Goal: Task Accomplishment & Management: Use online tool/utility

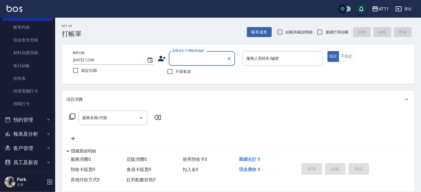
scroll to position [61, 0]
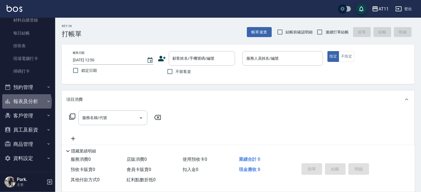
click at [26, 102] on button "報表及分析" at bounding box center [27, 101] width 51 height 14
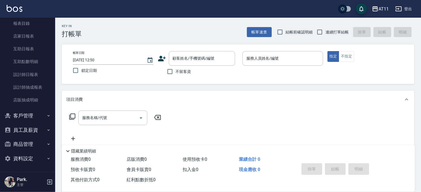
scroll to position [154, 0]
click at [34, 113] on button "客戶管理" at bounding box center [27, 115] width 51 height 14
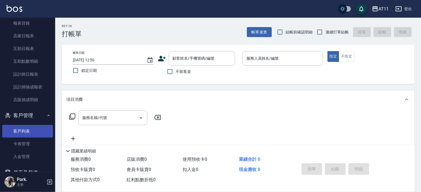
click at [28, 130] on link "客戶列表" at bounding box center [27, 131] width 51 height 13
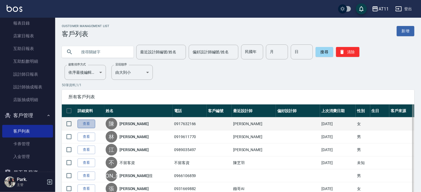
click at [89, 122] on link "查看" at bounding box center [86, 123] width 18 height 9
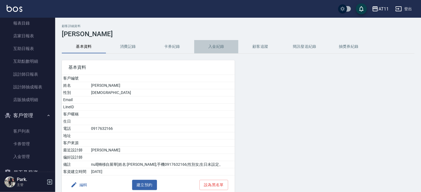
click at [216, 46] on button "入金紀錄" at bounding box center [216, 46] width 44 height 13
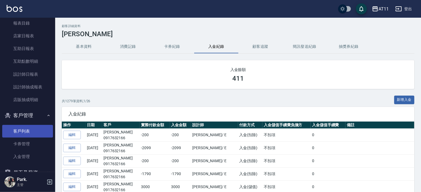
click at [25, 133] on link "客戶列表" at bounding box center [27, 131] width 51 height 13
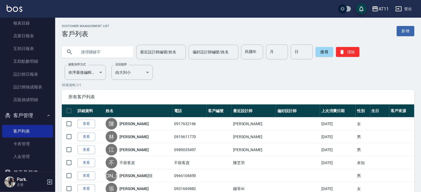
click at [101, 49] on input "text" at bounding box center [103, 51] width 52 height 15
type input "林"
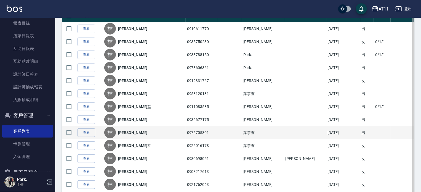
scroll to position [138, 0]
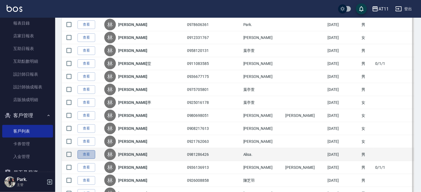
click at [85, 154] on link "查看" at bounding box center [86, 154] width 18 height 9
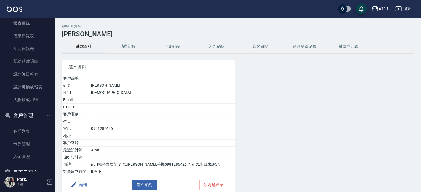
click at [213, 42] on button "入金紀錄" at bounding box center [216, 46] width 44 height 13
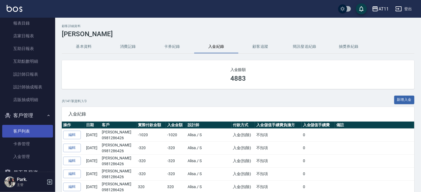
drag, startPoint x: 27, startPoint y: 129, endPoint x: 24, endPoint y: 129, distance: 3.0
click at [27, 129] on link "客戶列表" at bounding box center [27, 131] width 51 height 13
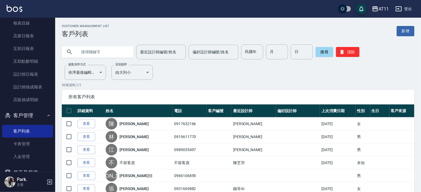
click at [93, 52] on input "text" at bounding box center [103, 51] width 52 height 15
type input "[PERSON_NAME]"
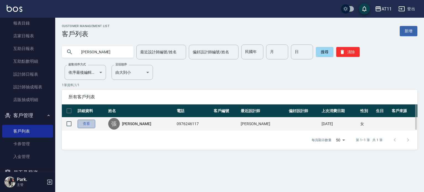
click at [89, 124] on link "查看" at bounding box center [86, 123] width 18 height 9
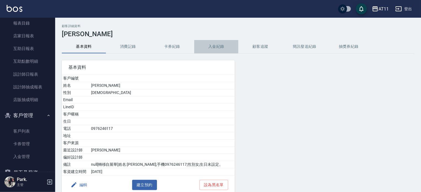
click at [212, 46] on button "入金紀錄" at bounding box center [216, 46] width 44 height 13
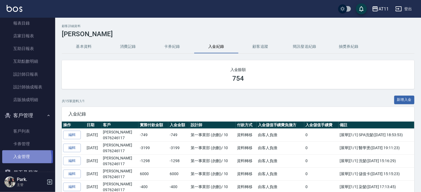
click at [21, 158] on link "入金管理" at bounding box center [27, 156] width 51 height 13
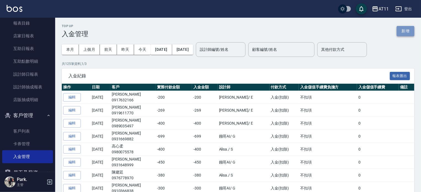
click at [406, 31] on button "新增" at bounding box center [406, 31] width 18 height 10
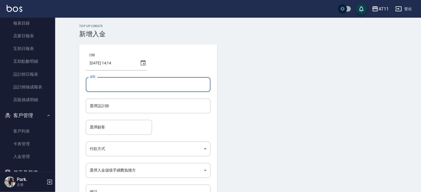
click at [141, 85] on input "金額" at bounding box center [148, 84] width 125 height 15
type input "-299"
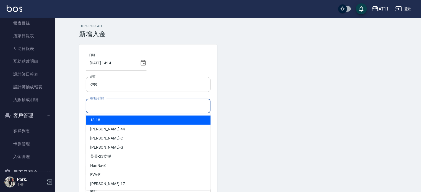
click at [113, 109] on input "選擇設計師" at bounding box center [148, 106] width 120 height 10
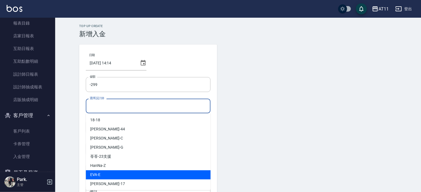
click at [117, 175] on div "[PERSON_NAME]" at bounding box center [148, 174] width 125 height 9
type input "[PERSON_NAME]-E"
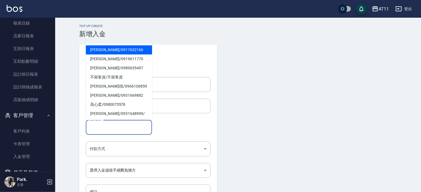
click at [118, 130] on input "選擇顧客" at bounding box center [118, 127] width 61 height 10
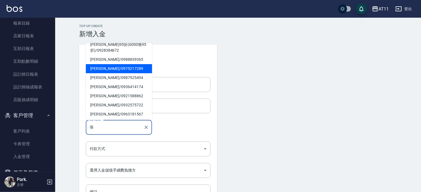
scroll to position [115, 0]
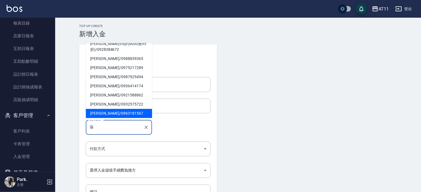
click at [101, 127] on input "張" at bounding box center [114, 127] width 53 height 10
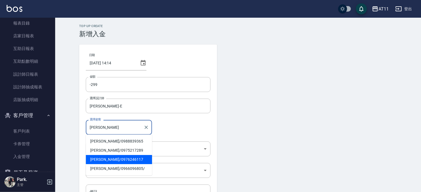
click at [109, 161] on span "[PERSON_NAME]/ 0976246117" at bounding box center [119, 159] width 66 height 9
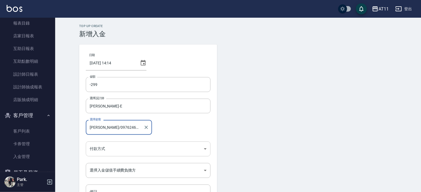
type input "[PERSON_NAME]/0976246117"
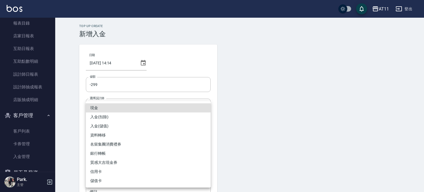
click at [107, 148] on body "AT11 登出 櫃檯作業 打帳單 帳單列表 現金收支登錄 材料自購登錄 每日結帳 排班表 現場電腦打卡 掃碼打卡 預約管理 預約管理 單日預約紀錄 單週預約紀…" at bounding box center [212, 114] width 424 height 229
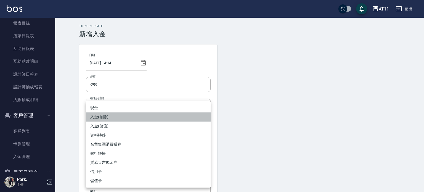
click at [116, 116] on li "入金(扣除)" at bounding box center [148, 116] width 125 height 9
type input "入金(扣除)"
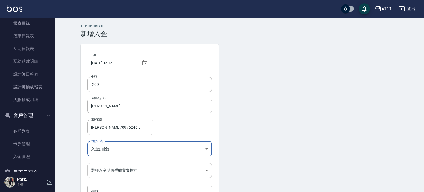
click at [110, 168] on body "AT11 登出 櫃檯作業 打帳單 帳單列表 現金收支登錄 材料自購登錄 每日結帳 排班表 現場電腦打卡 掃碼打卡 預約管理 預約管理 單日預約紀錄 單週預約紀…" at bounding box center [212, 114] width 424 height 229
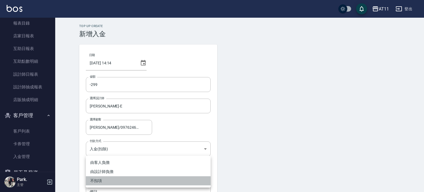
click at [101, 181] on li "不扣項" at bounding box center [148, 180] width 125 height 9
type input "WITHOUTHANDLINGFEE"
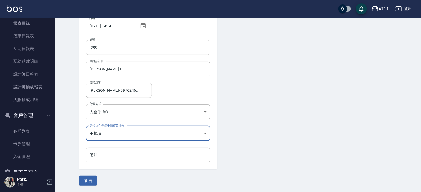
scroll to position [37, 0]
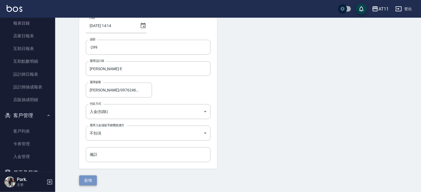
click at [95, 179] on button "新增" at bounding box center [88, 180] width 18 height 10
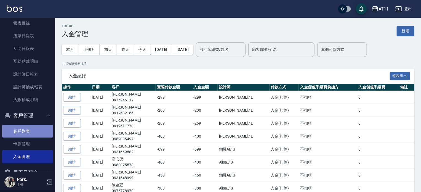
click at [30, 130] on link "客戶列表" at bounding box center [27, 131] width 51 height 13
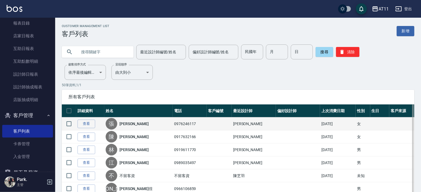
click at [132, 125] on link "[PERSON_NAME]" at bounding box center [133, 124] width 29 height 6
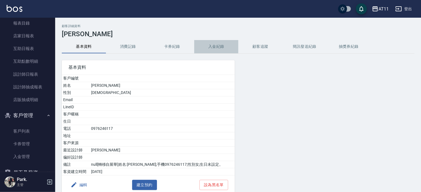
click at [215, 45] on button "入金紀錄" at bounding box center [216, 46] width 44 height 13
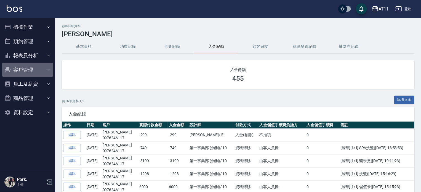
click at [31, 70] on button "客戶管理" at bounding box center [27, 70] width 51 height 14
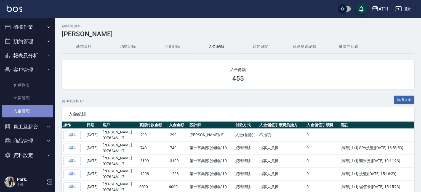
click at [25, 109] on link "入金管理" at bounding box center [27, 111] width 51 height 13
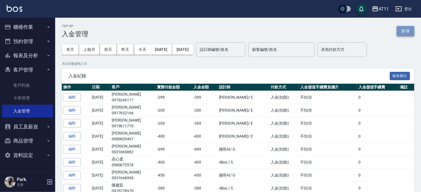
click at [411, 32] on button "新增" at bounding box center [406, 31] width 18 height 10
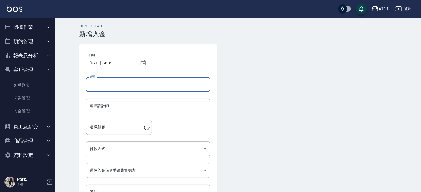
click at [122, 82] on input "金額" at bounding box center [148, 84] width 125 height 15
type input "-150"
click at [112, 109] on input "選擇設計師" at bounding box center [148, 106] width 120 height 10
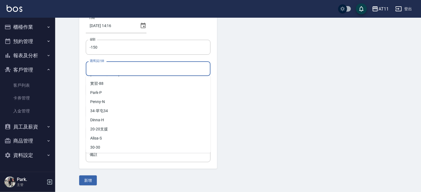
scroll to position [73, 0]
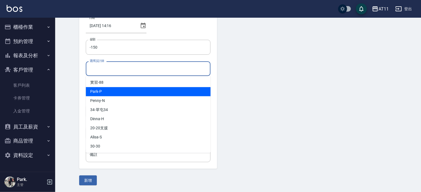
click at [129, 92] on div "Park -P" at bounding box center [148, 91] width 125 height 9
type input "Park-P"
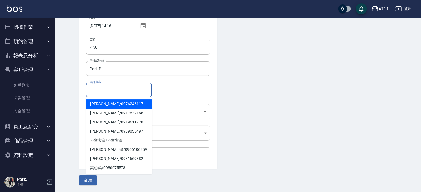
click at [110, 88] on input "選擇顧客" at bounding box center [118, 90] width 61 height 10
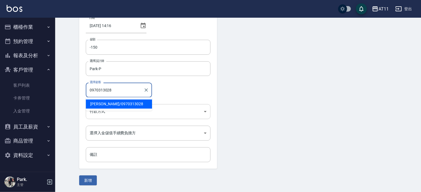
type input "0970313028"
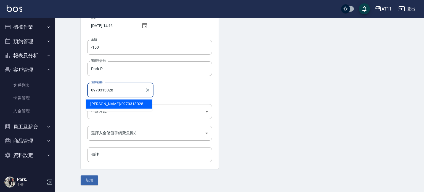
click at [114, 112] on body "AT11 登出 櫃檯作業 打帳單 帳單列表 現金收支登錄 材料自購登錄 每日結帳 排班表 現場電腦打卡 掃碼打卡 預約管理 預約管理 單日預約紀錄 單週預約紀…" at bounding box center [212, 77] width 424 height 229
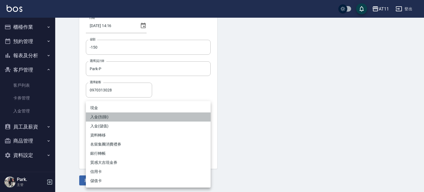
click at [113, 114] on li "入金(扣除)" at bounding box center [148, 116] width 125 height 9
type input "入金(扣除)"
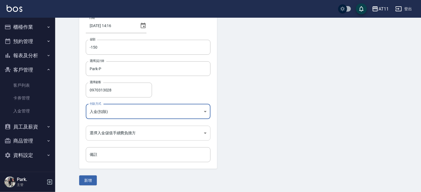
click at [113, 133] on body "AT11 登出 櫃檯作業 打帳單 帳單列表 現金收支登錄 材料自購登錄 每日結帳 排班表 現場電腦打卡 掃碼打卡 預約管理 預約管理 單日預約紀錄 單週預約紀…" at bounding box center [210, 77] width 421 height 229
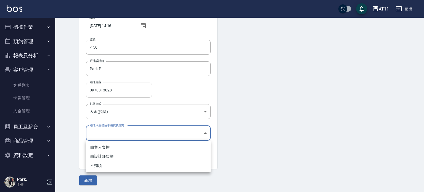
click at [105, 166] on li "不扣項" at bounding box center [148, 165] width 125 height 9
type input "WITHOUTHANDLINGFEE"
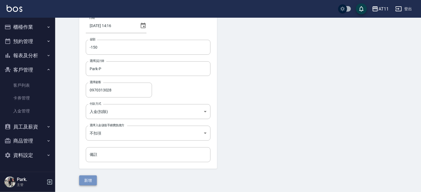
click at [85, 179] on button "新增" at bounding box center [88, 180] width 18 height 10
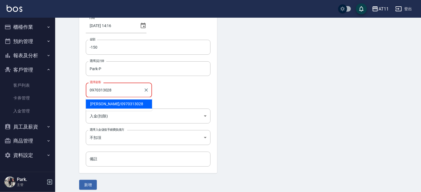
click at [131, 86] on input "0970313028" at bounding box center [114, 90] width 53 height 10
click at [109, 103] on span "賴煜暐 / 0970313028" at bounding box center [119, 103] width 66 height 9
type input "賴煜暐/0970313028"
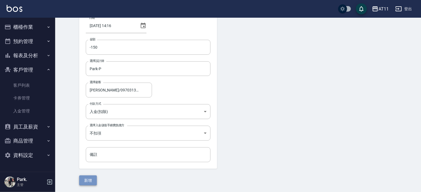
click at [92, 176] on button "新增" at bounding box center [88, 180] width 18 height 10
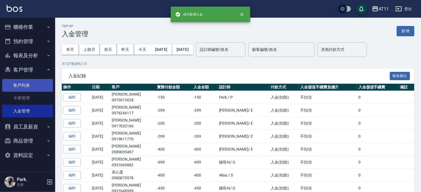
click at [31, 87] on link "客戶列表" at bounding box center [27, 85] width 51 height 13
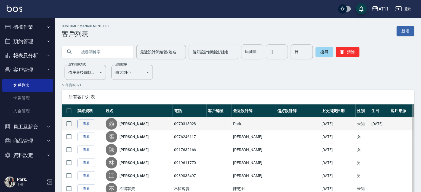
click at [89, 122] on link "查看" at bounding box center [86, 123] width 18 height 9
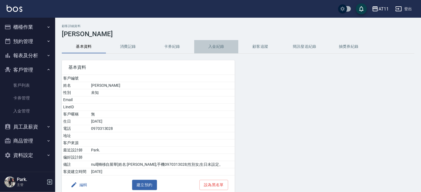
click at [217, 46] on button "入金紀錄" at bounding box center [216, 46] width 44 height 13
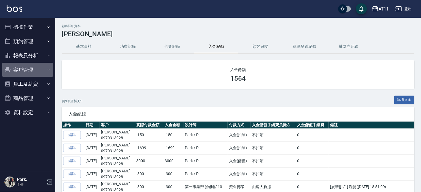
click at [31, 71] on button "客戶管理" at bounding box center [27, 70] width 51 height 14
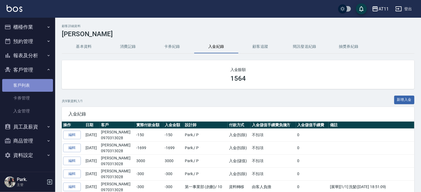
click at [31, 88] on link "客戶列表" at bounding box center [27, 85] width 51 height 13
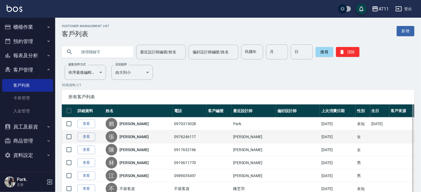
click at [131, 136] on link "[PERSON_NAME]" at bounding box center [133, 137] width 29 height 6
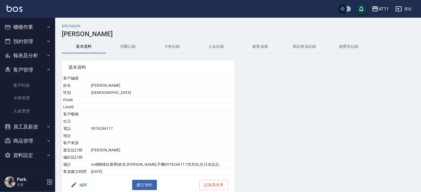
click at [223, 46] on button "入金紀錄" at bounding box center [216, 46] width 44 height 13
